Goal: Find specific page/section: Find specific page/section

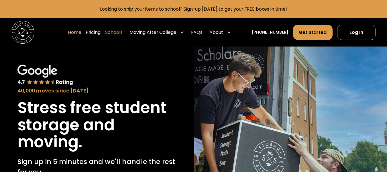
click at [122, 33] on link "Schools" at bounding box center [113, 32] width 17 height 16
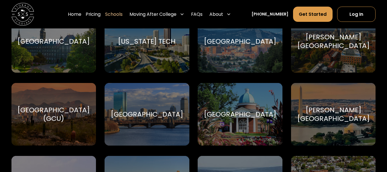
scroll to position [1145, 0]
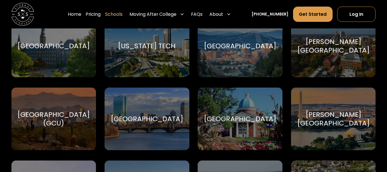
click at [160, 137] on div "[GEOGRAPHIC_DATA]" at bounding box center [147, 118] width 85 height 62
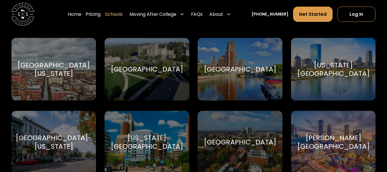
scroll to position [1395, 0]
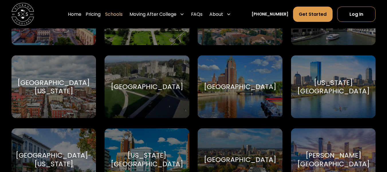
drag, startPoint x: 378, startPoint y: 161, endPoint x: 390, endPoint y: 87, distance: 75.1
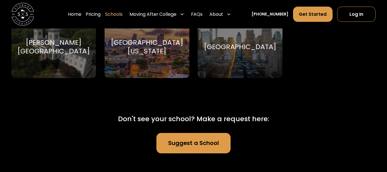
scroll to position [3531, 0]
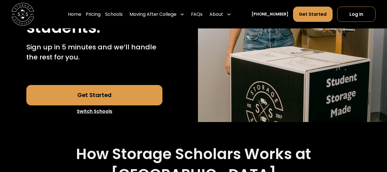
scroll to position [119, 0]
